Goal: Communication & Community: Answer question/provide support

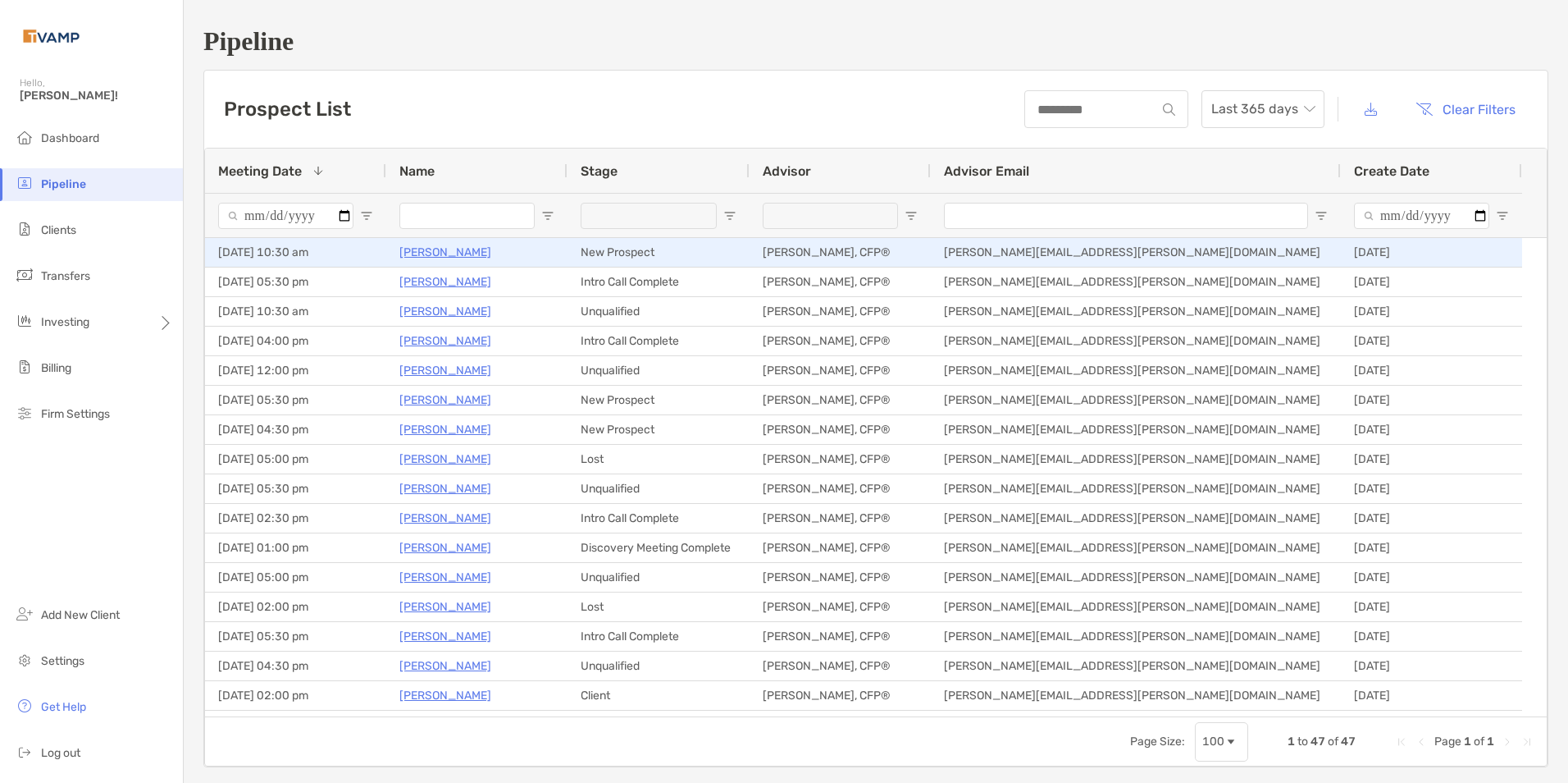
click at [422, 249] on p "Katie Ringo" at bounding box center [445, 252] width 92 height 20
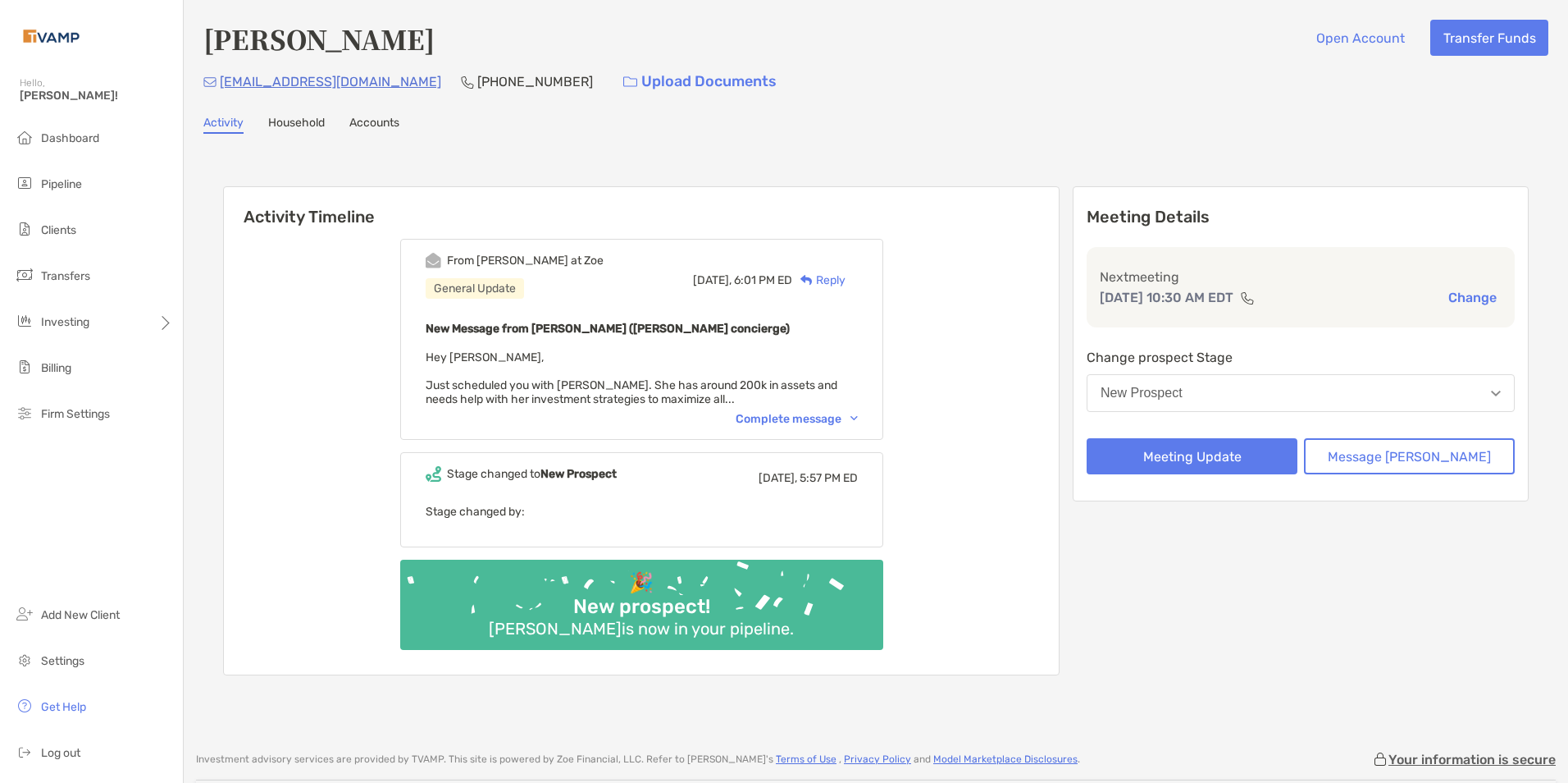
click at [846, 278] on div "Reply" at bounding box center [818, 280] width 53 height 17
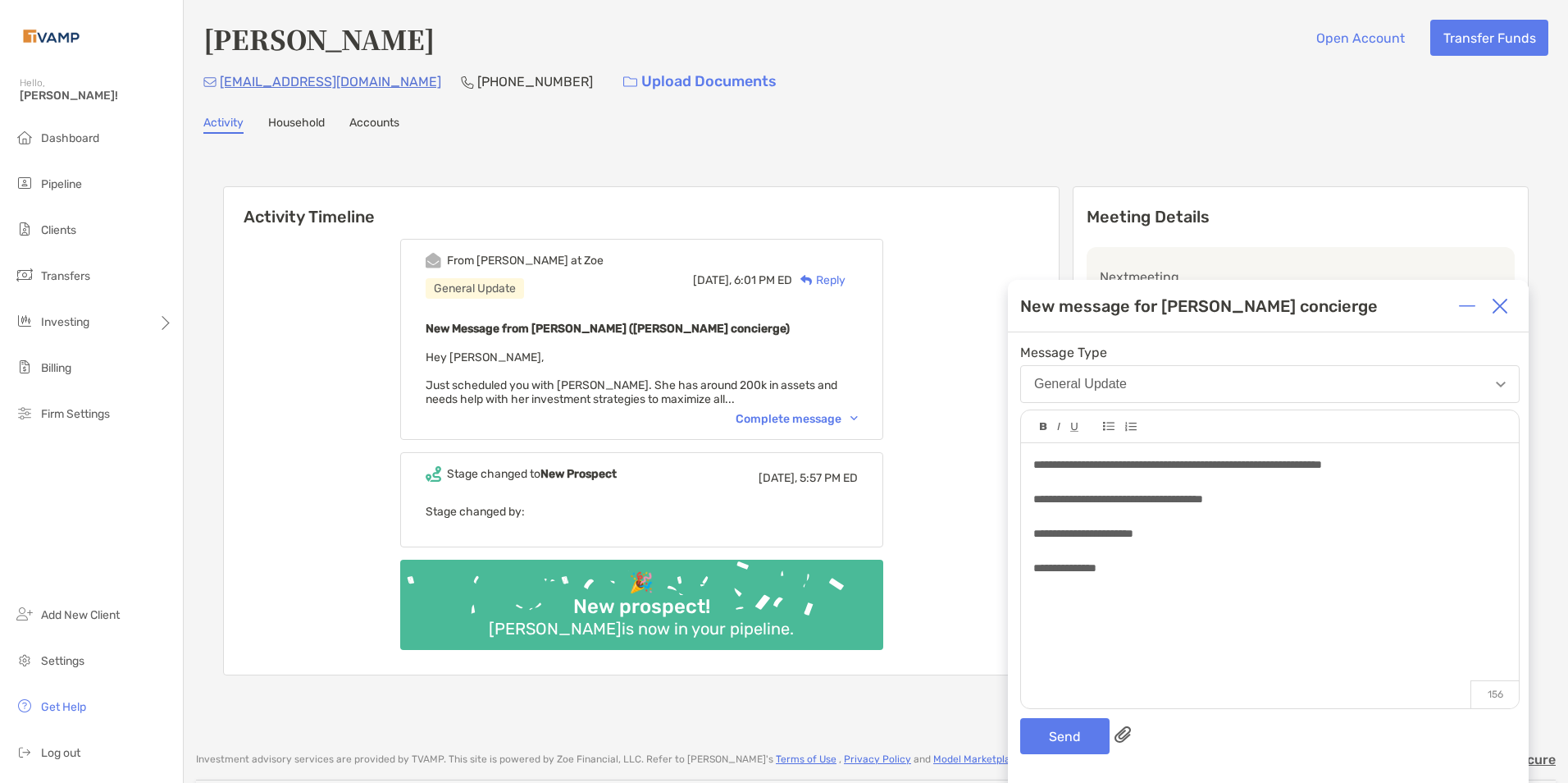
click at [1277, 769] on div "**********" at bounding box center [1268, 557] width 521 height 450
click at [1067, 739] on button "Send" at bounding box center [1065, 736] width 89 height 37
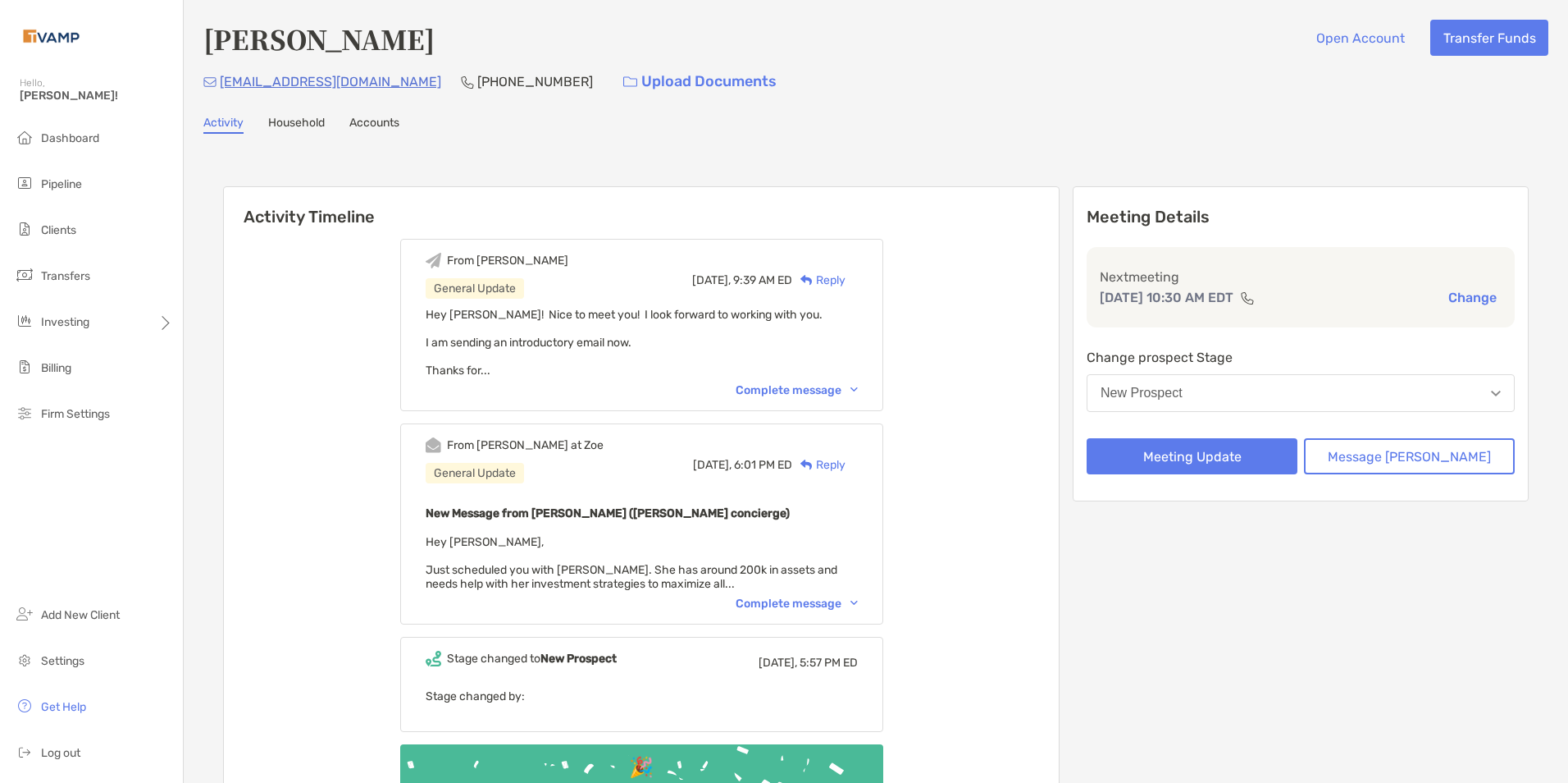
click at [866, 592] on div "From [PERSON_NAME] at [PERSON_NAME] General Update [DATE], 6:01 PM ED Reply New…" at bounding box center [641, 524] width 483 height 201
click at [858, 608] on div "Complete message" at bounding box center [796, 603] width 122 height 14
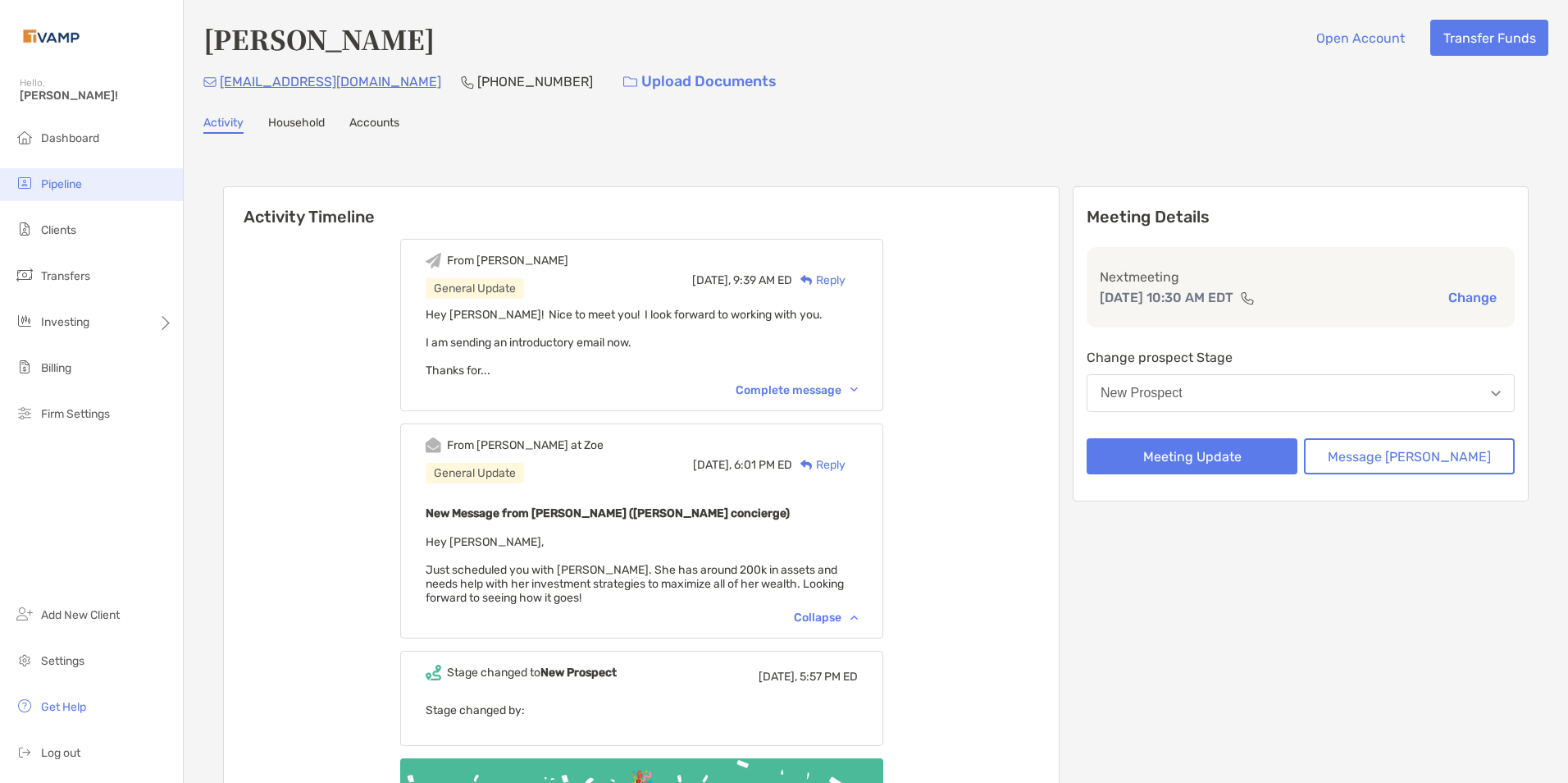
click at [56, 177] on span "Pipeline" at bounding box center [61, 184] width 41 height 14
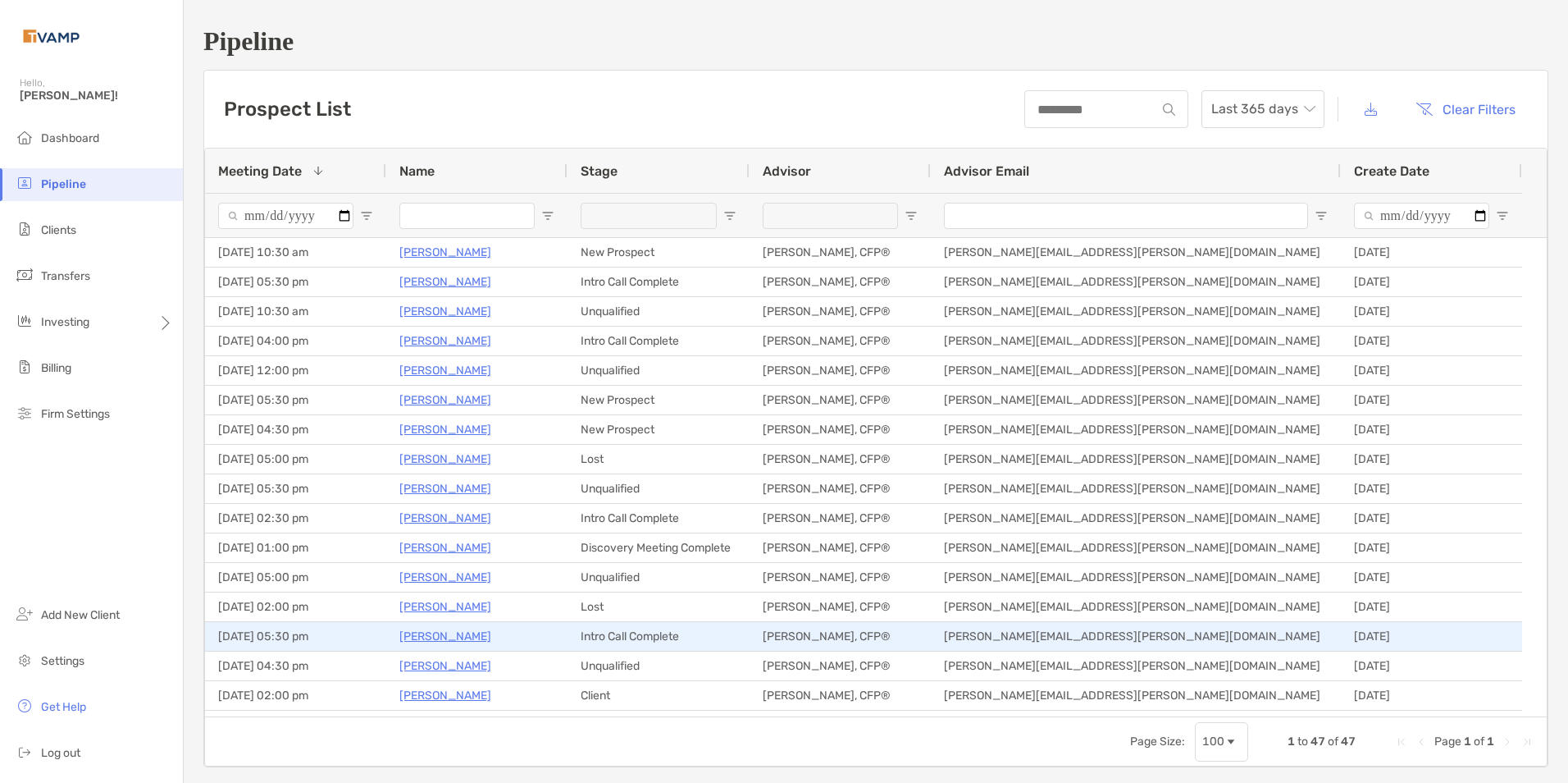
click at [440, 629] on p "[PERSON_NAME]" at bounding box center [445, 636] width 92 height 20
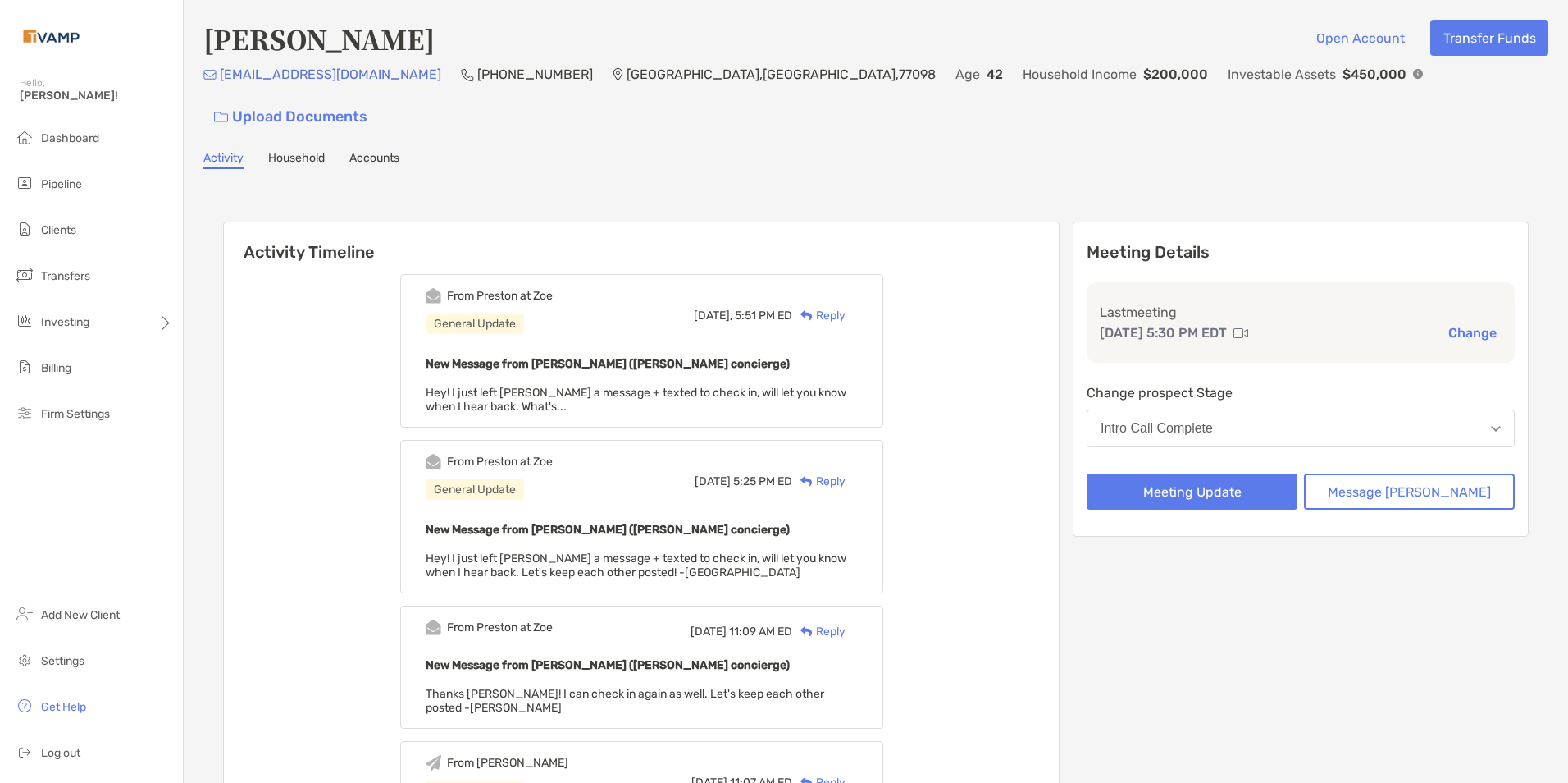
click at [846, 307] on div "Reply" at bounding box center [818, 315] width 53 height 17
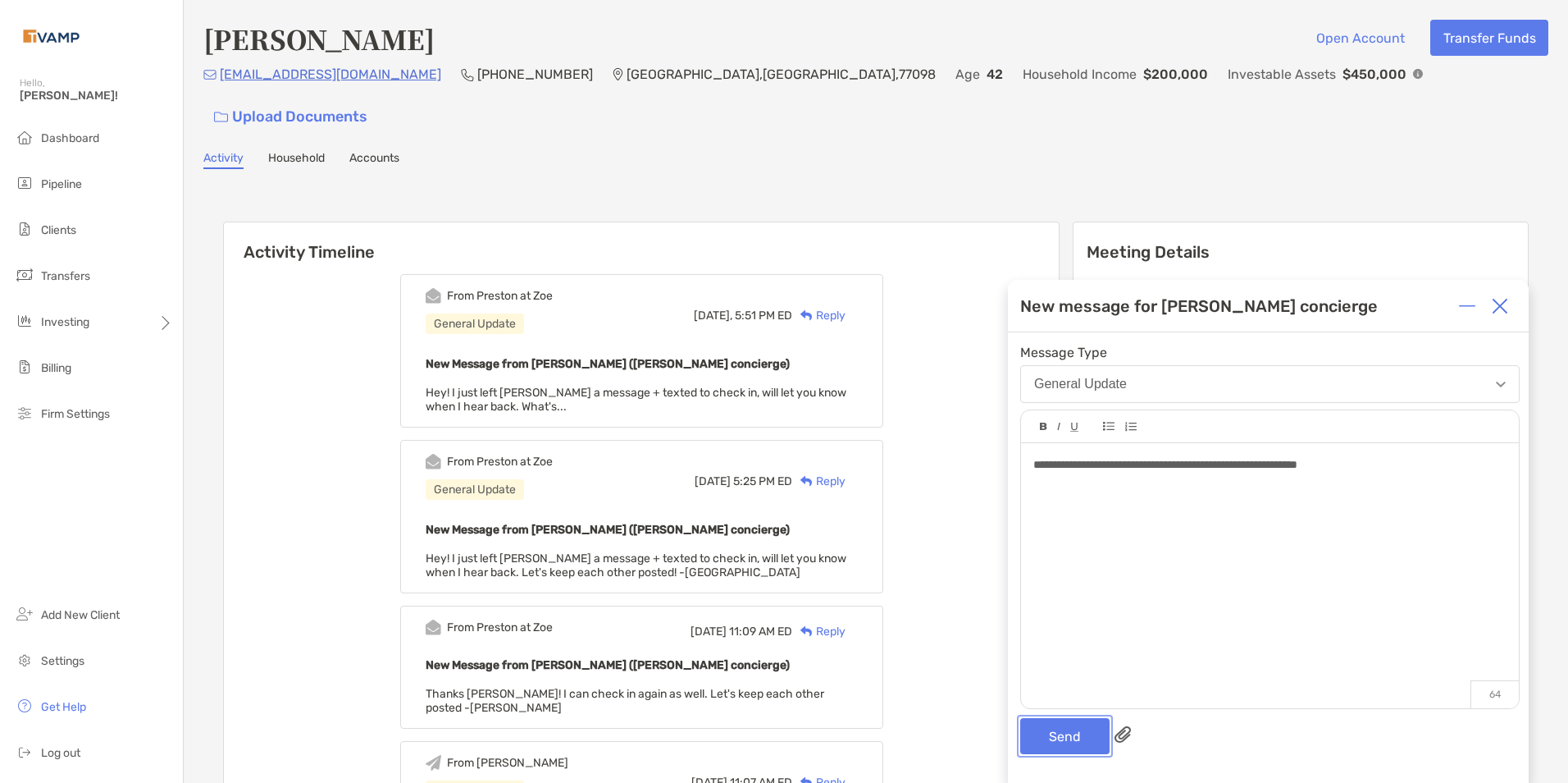
click at [1058, 731] on button "Send" at bounding box center [1065, 736] width 89 height 37
